Goal: Find specific page/section: Find specific page/section

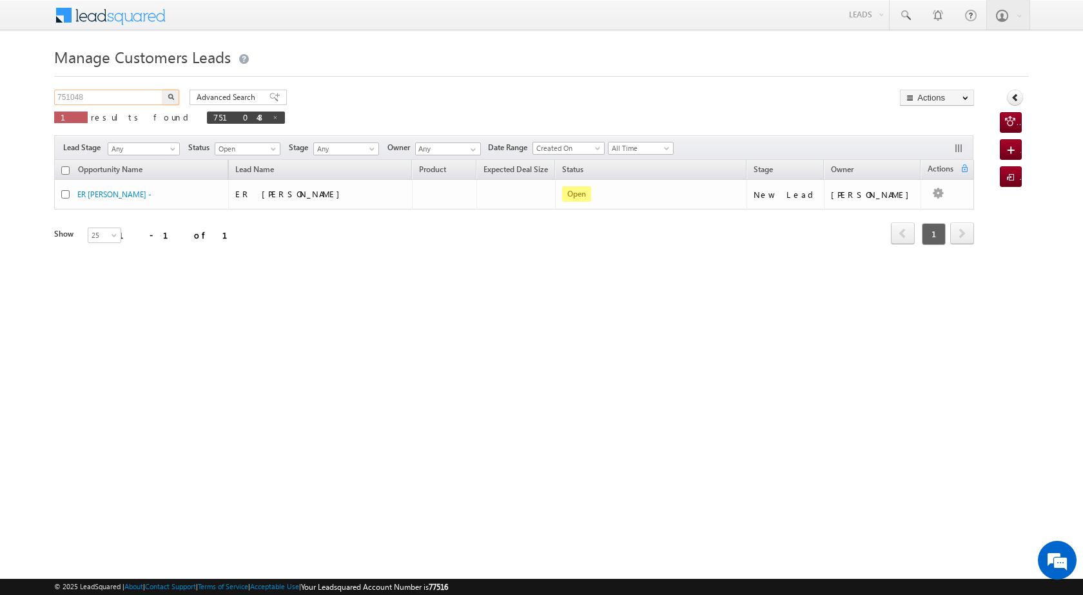
drag, startPoint x: 113, startPoint y: 92, endPoint x: 9, endPoint y: 85, distance: 104.1
click at [9, 85] on body "Menu [PERSON_NAME] [PERSON_NAME] a2@ks erve." at bounding box center [541, 183] width 1083 height 366
paste input "4563"
click at [174, 97] on button "button" at bounding box center [171, 97] width 17 height 15
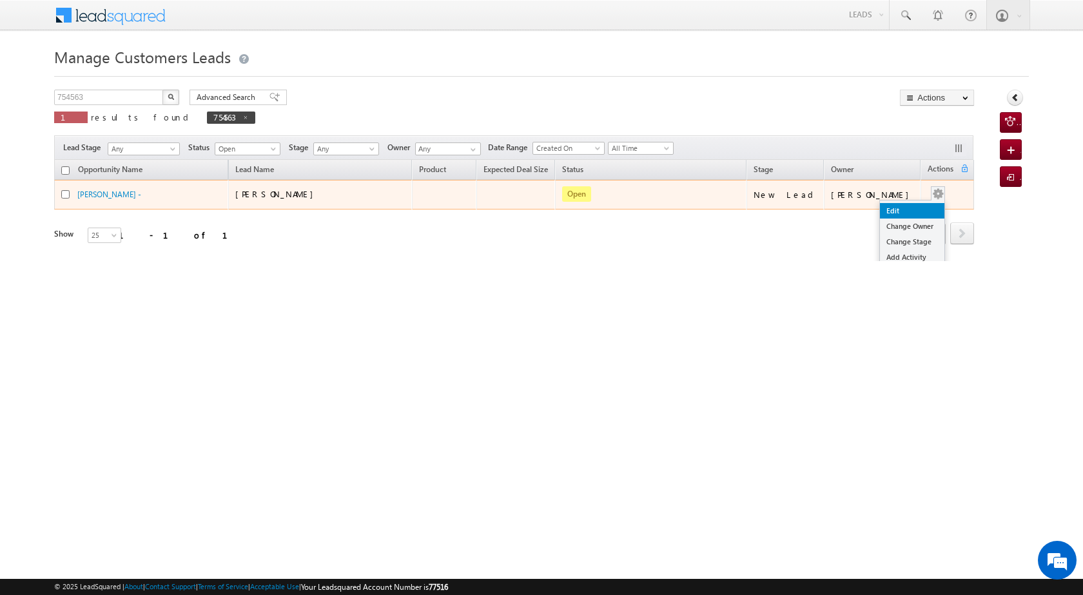
click at [912, 208] on link "Edit" at bounding box center [912, 210] width 64 height 15
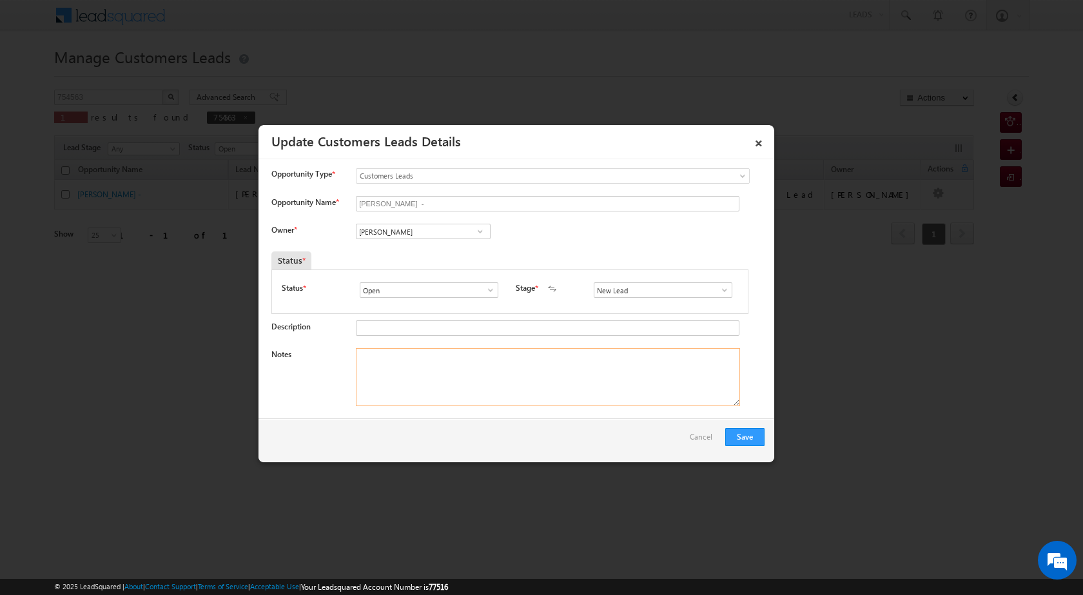
click at [513, 362] on textarea "Notes" at bounding box center [548, 377] width 384 height 58
click at [513, 366] on textarea "Notes" at bounding box center [548, 377] width 384 height 58
click at [479, 231] on span at bounding box center [480, 231] width 13 height 10
click at [1013, 340] on div at bounding box center [541, 297] width 1083 height 595
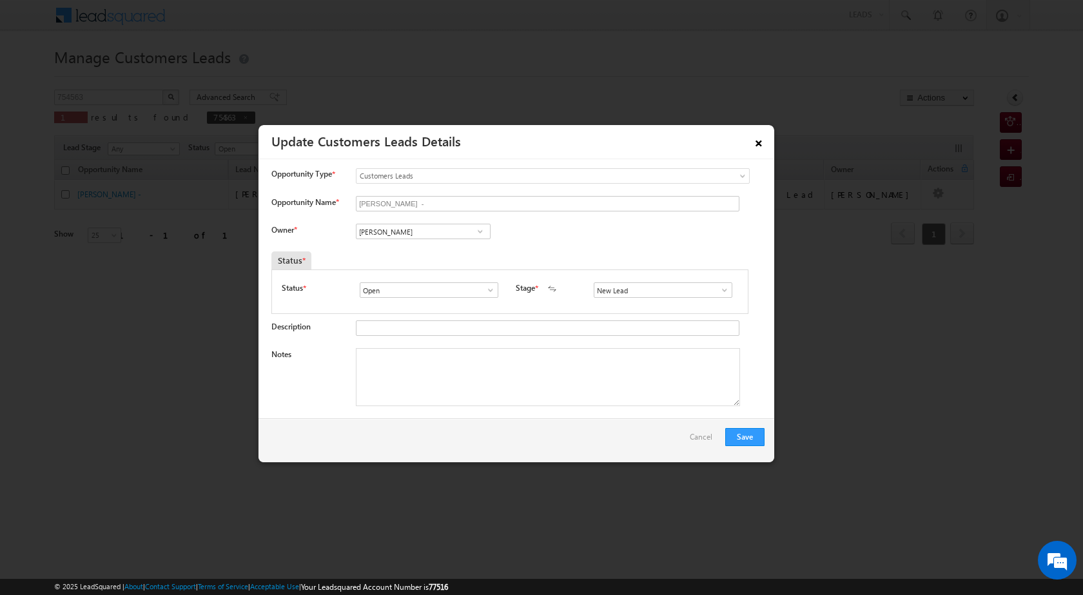
click at [764, 139] on link "×" at bounding box center [759, 141] width 22 height 23
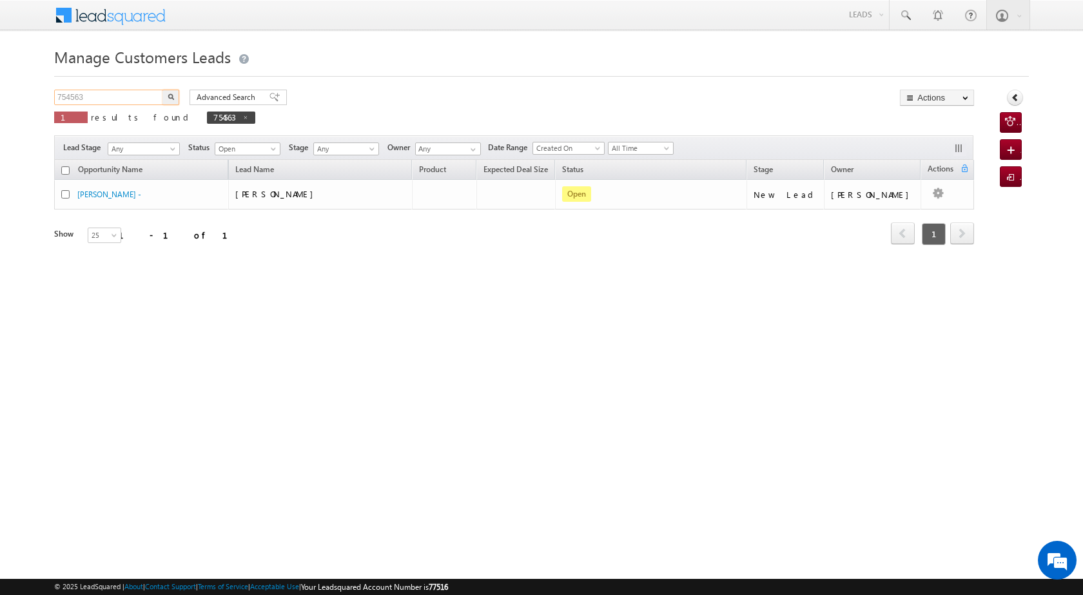
drag, startPoint x: 119, startPoint y: 92, endPoint x: 23, endPoint y: 99, distance: 97.0
click at [23, 99] on body "Menu [PERSON_NAME] [PERSON_NAME] a2@ks erve." at bounding box center [541, 183] width 1083 height 366
paste input "70"
type input "754703"
click at [172, 94] on img "button" at bounding box center [171, 97] width 6 height 6
